Goal: Task Accomplishment & Management: Use online tool/utility

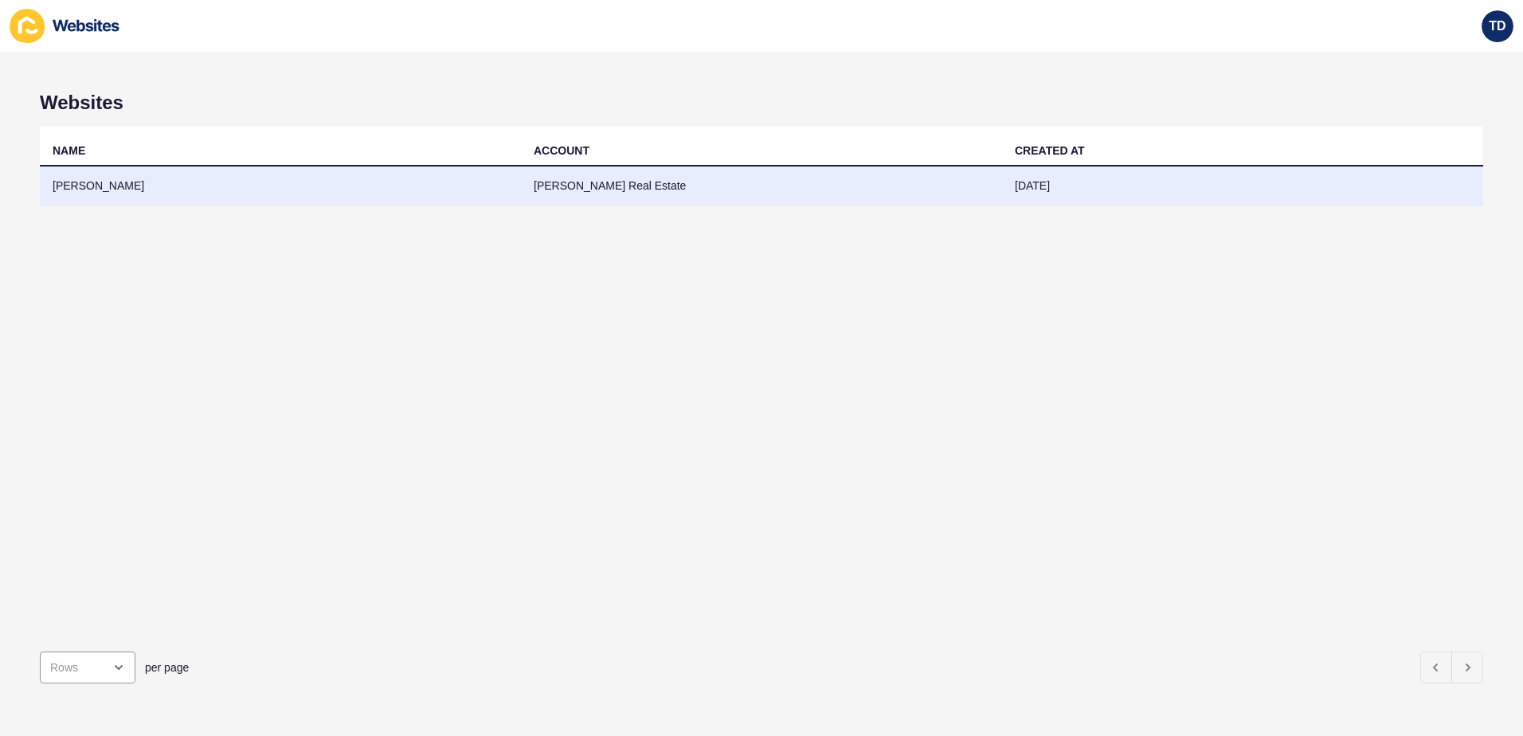
click at [179, 178] on td "[PERSON_NAME]" at bounding box center [280, 185] width 481 height 39
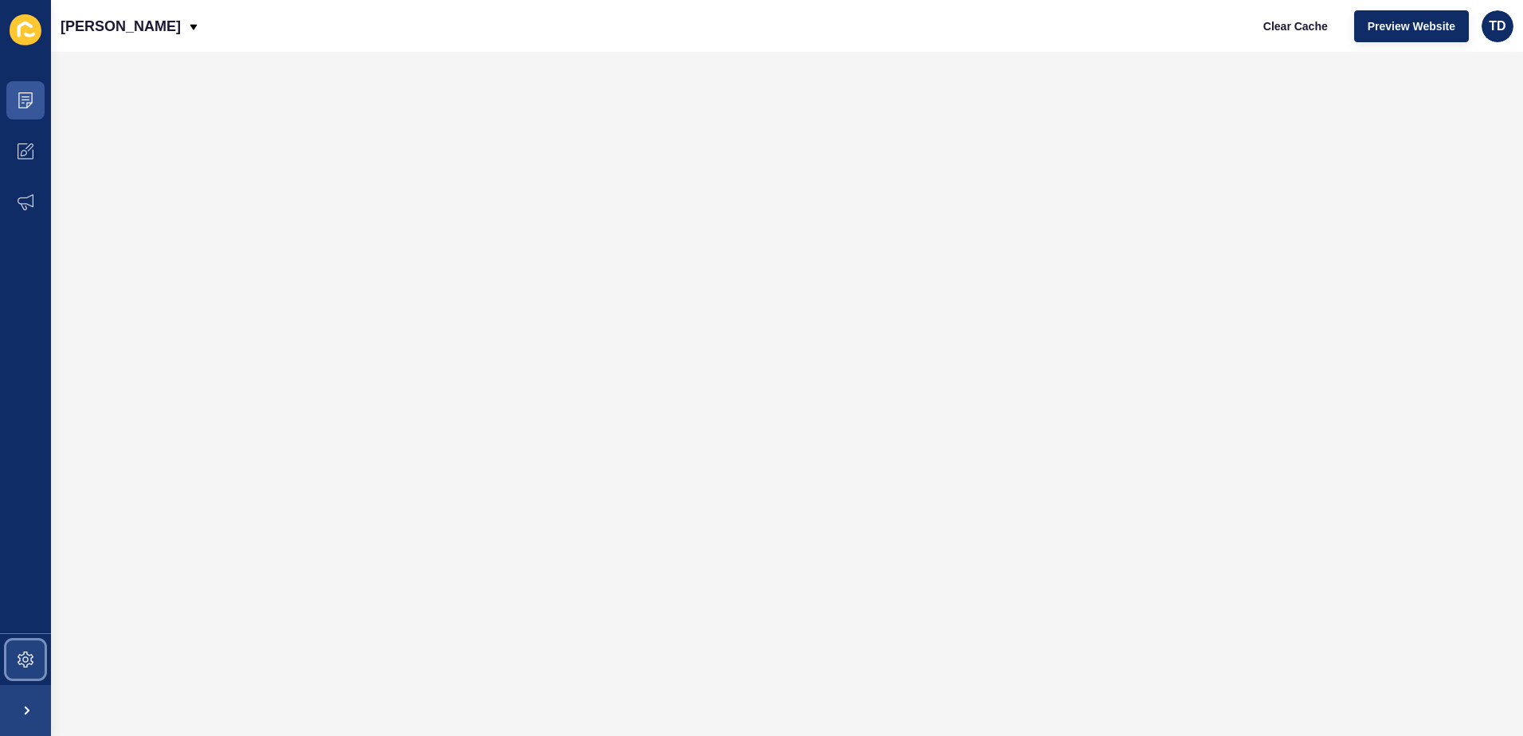
click at [22, 655] on icon at bounding box center [26, 659] width 16 height 16
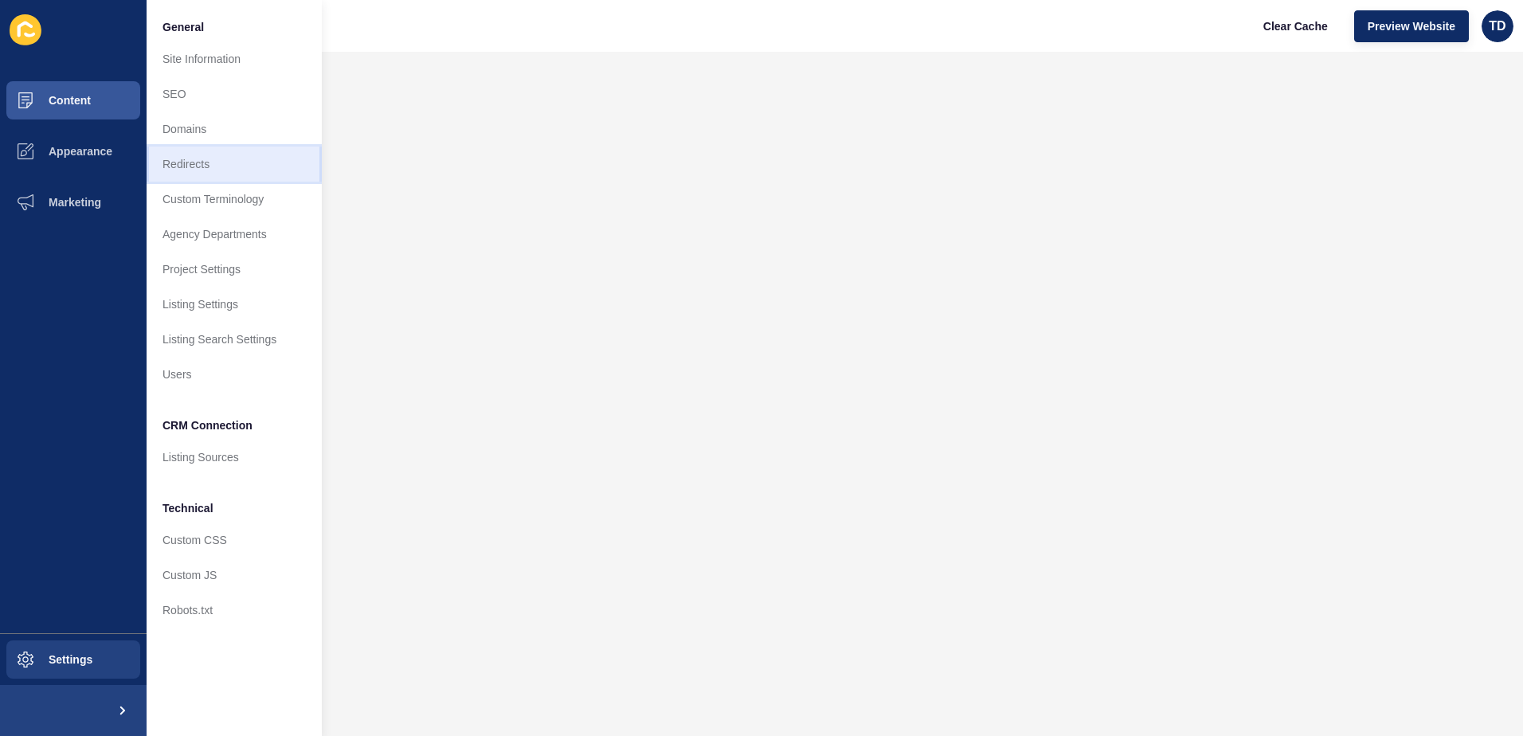
click at [182, 158] on link "Redirects" at bounding box center [234, 164] width 175 height 35
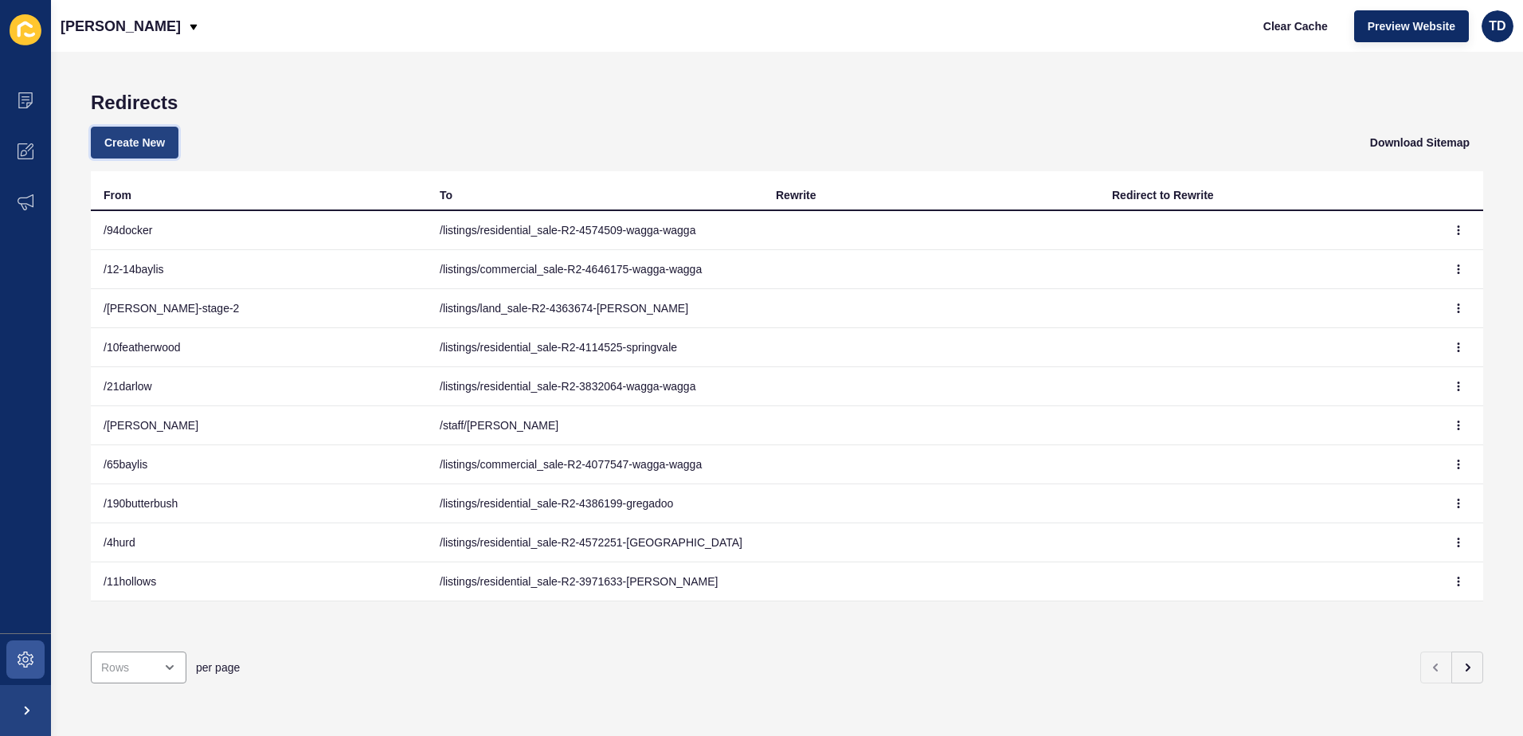
click at [126, 134] on button "Create New" at bounding box center [135, 143] width 88 height 32
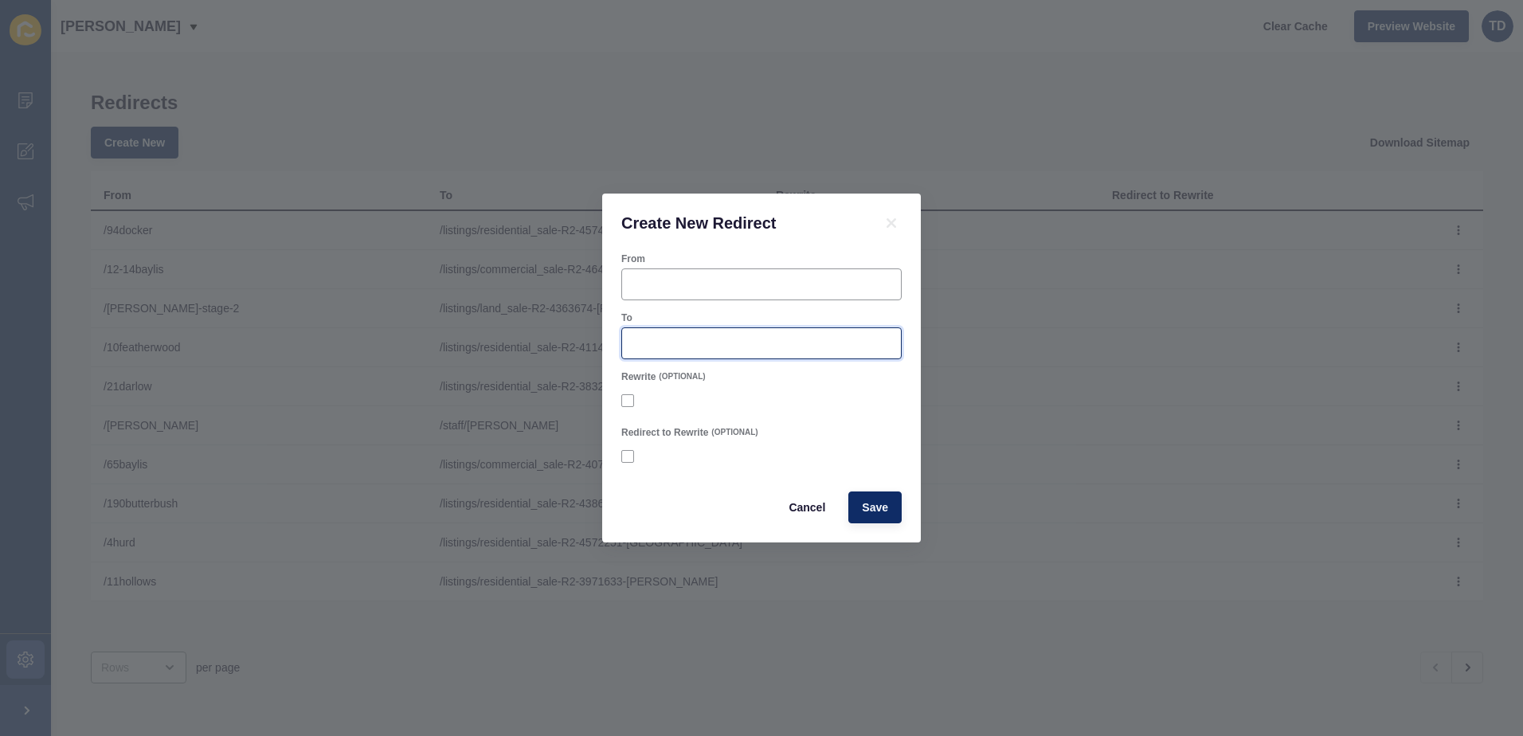
click at [665, 350] on input "To" at bounding box center [762, 343] width 260 height 16
paste input "/listings/land_sale-R2-4695214-lake-[GEOGRAPHIC_DATA]"
type input "/listings/land_sale-R2-4695214-lake-[GEOGRAPHIC_DATA]"
click at [671, 280] on input "From" at bounding box center [762, 284] width 260 height 16
type input "/1eastlake"
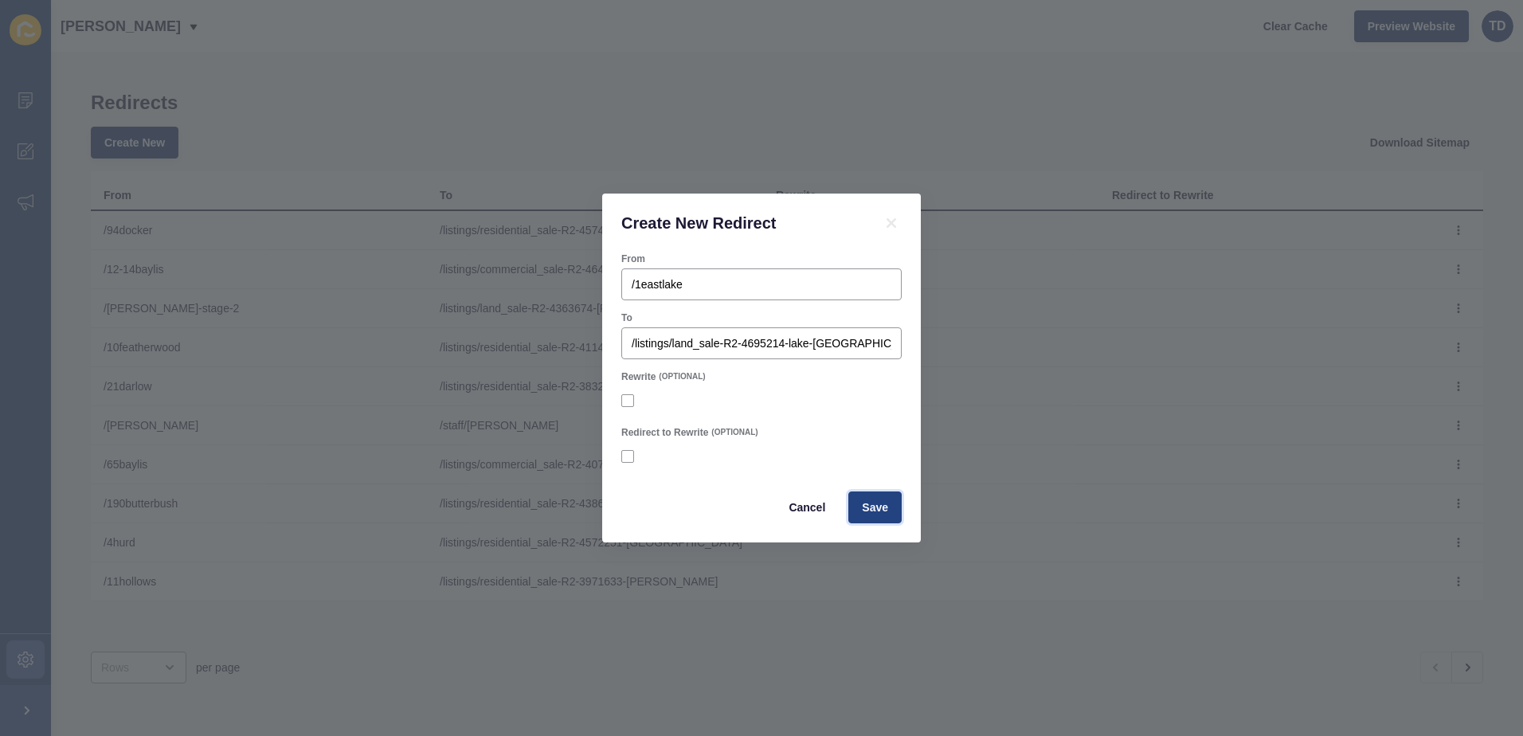
click at [866, 510] on span "Save" at bounding box center [875, 507] width 26 height 16
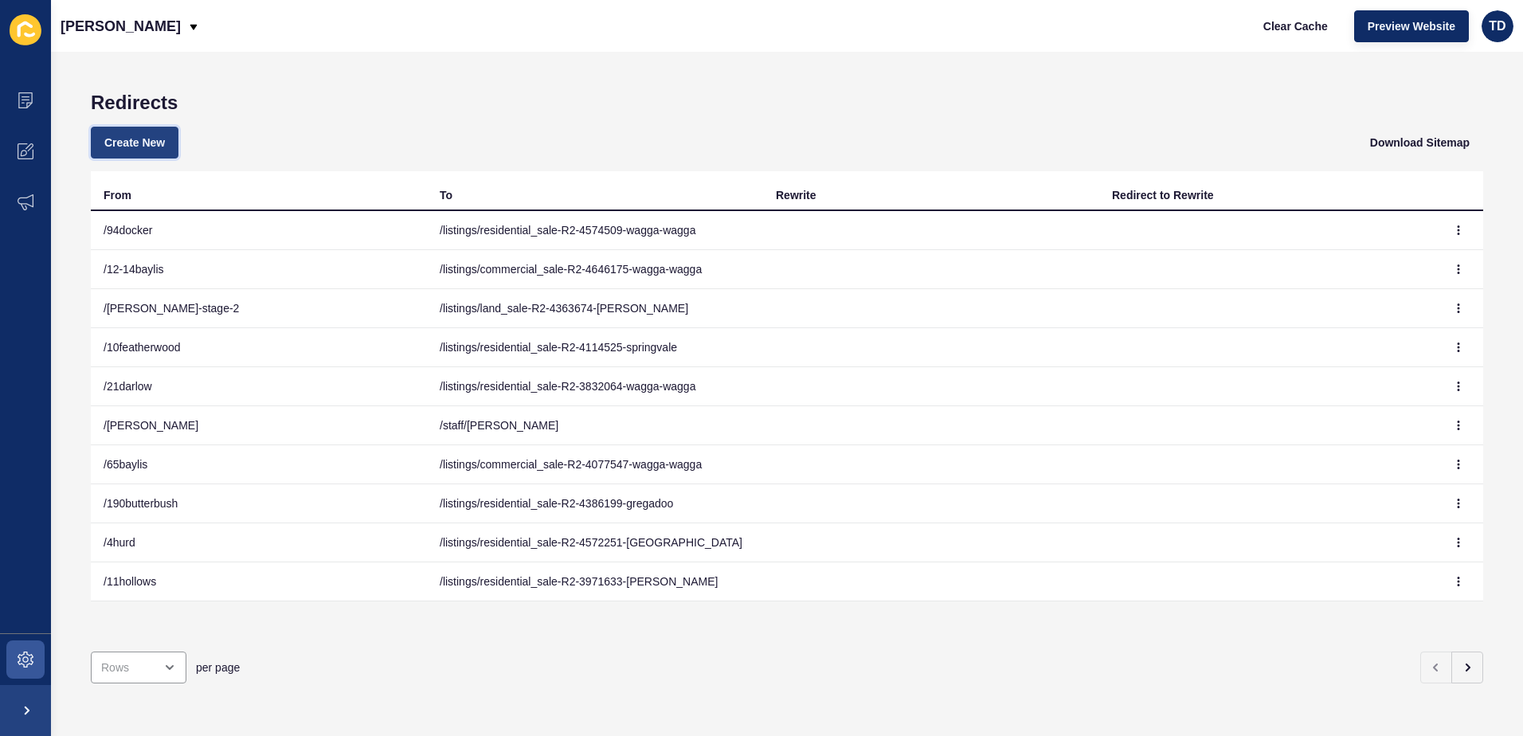
click at [162, 147] on span "Create New" at bounding box center [134, 143] width 61 height 16
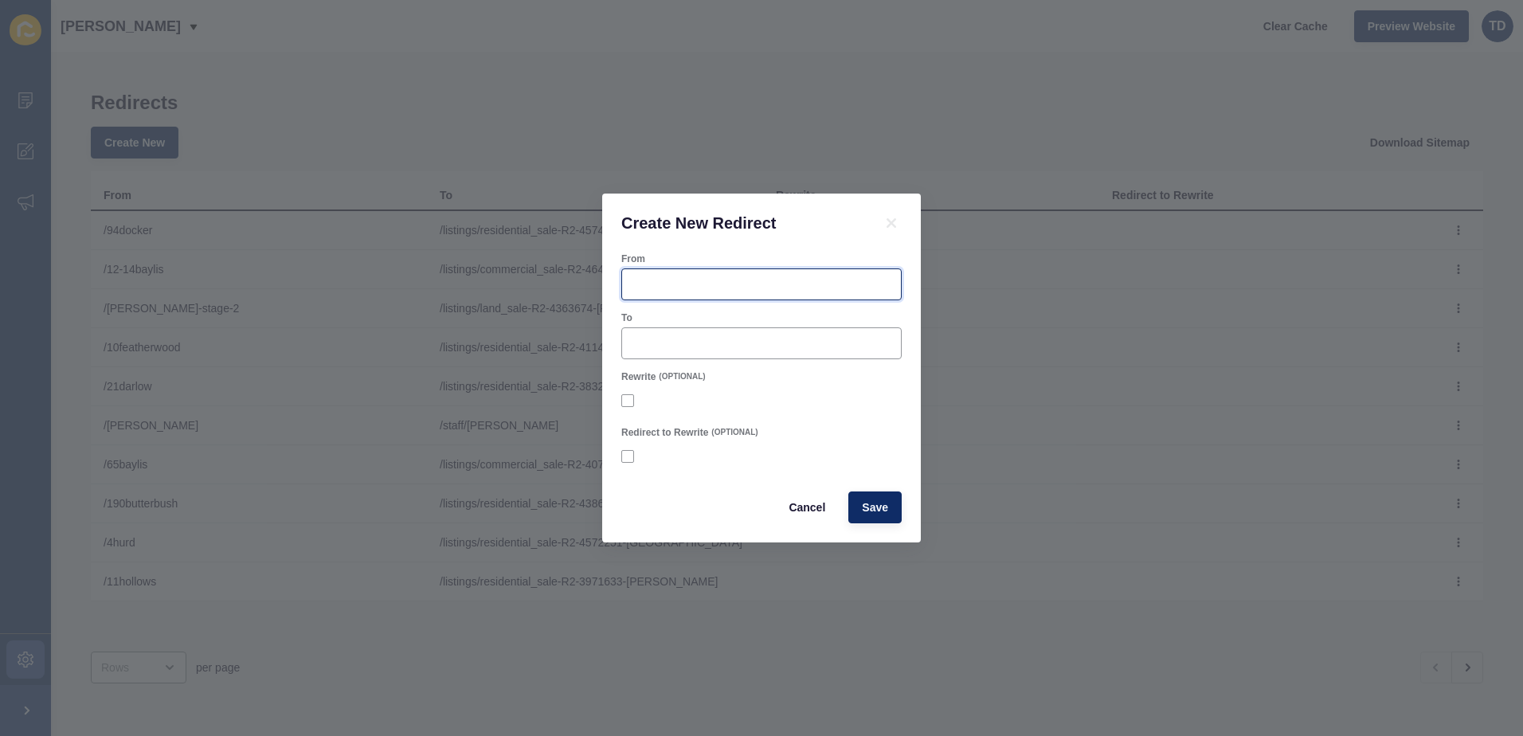
click at [737, 284] on input "From" at bounding box center [762, 284] width 260 height 16
click at [730, 334] on div at bounding box center [761, 343] width 280 height 32
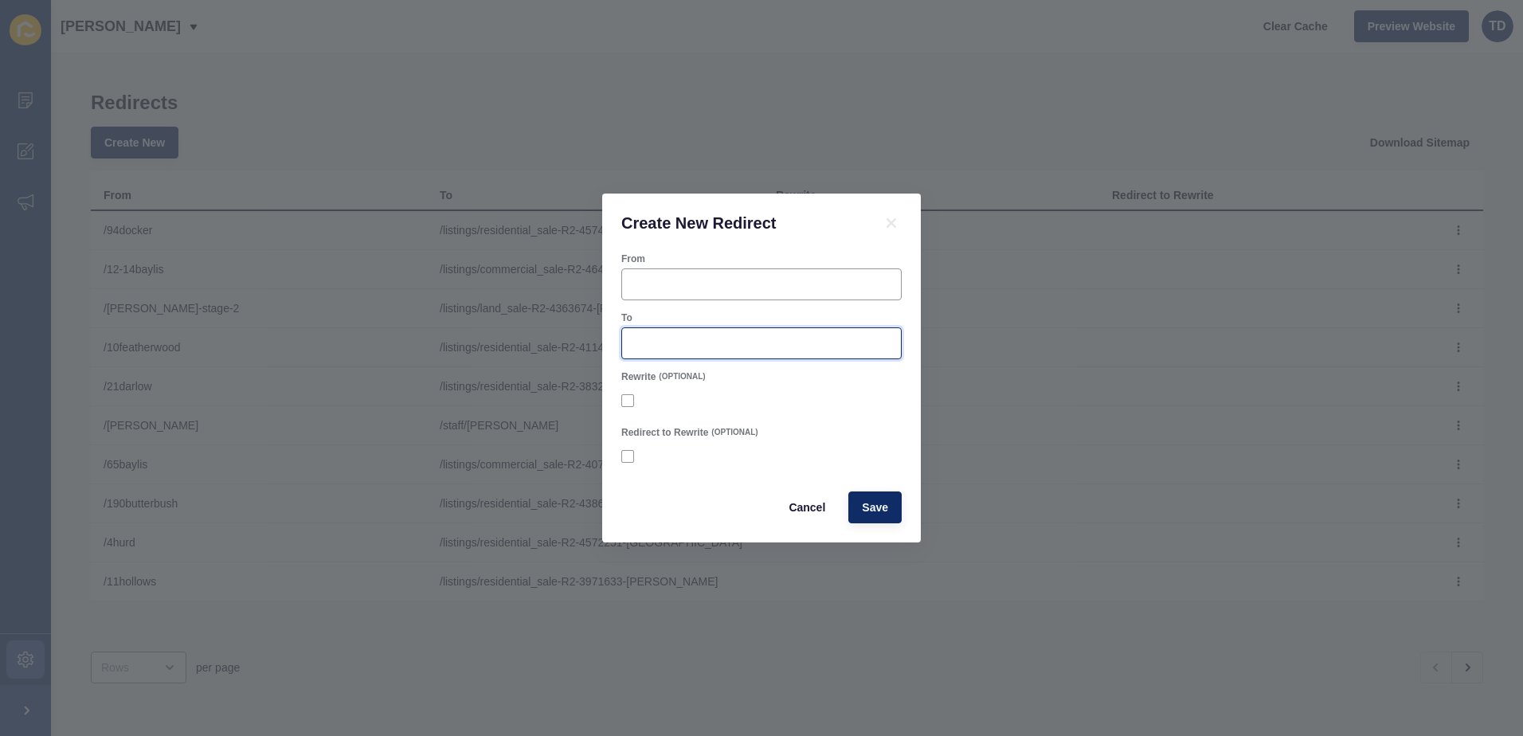
paste input "/listings/residential_sale-R2-4686350-forest-hill"
type input "/listings/residential_sale-R2-4686350-forest-hill"
click at [699, 287] on input "From" at bounding box center [762, 284] width 260 height 16
paste input "Melaleuca"
click at [660, 281] on input "/40Melaleuca" at bounding box center [762, 284] width 260 height 16
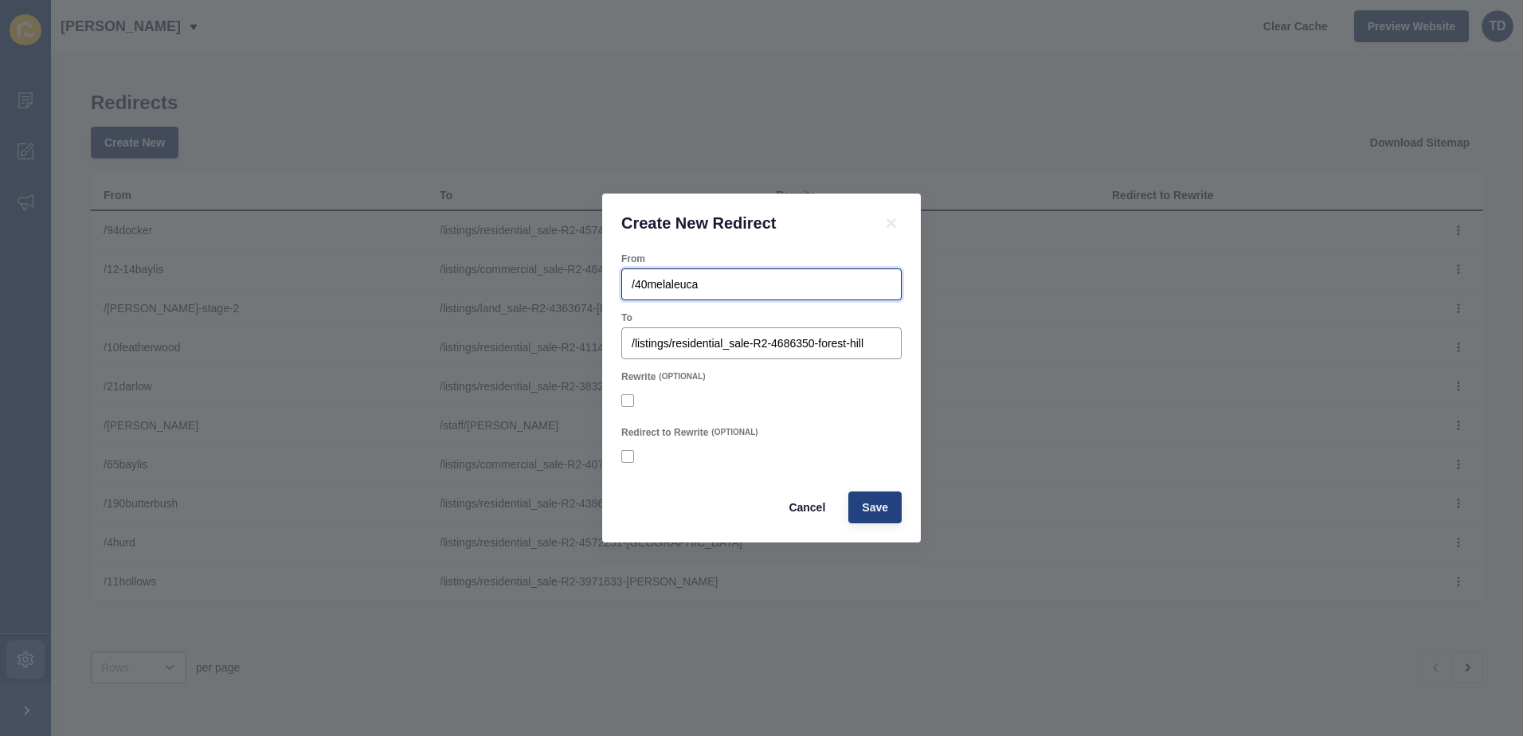
type input "/40melaleuca"
click at [876, 510] on span "Save" at bounding box center [875, 507] width 26 height 16
